Goal: Task Accomplishment & Management: Use online tool/utility

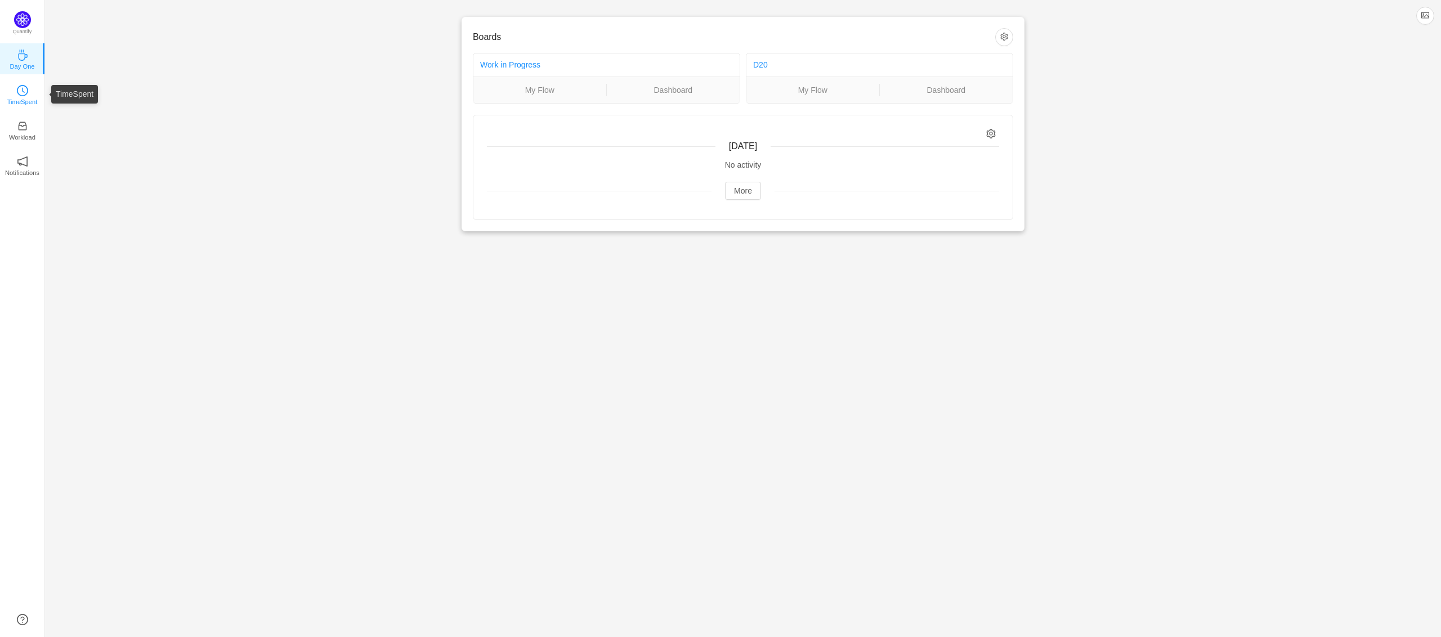
click at [17, 88] on link "TimeSpent" at bounding box center [22, 93] width 11 height 11
